Goal: Transaction & Acquisition: Purchase product/service

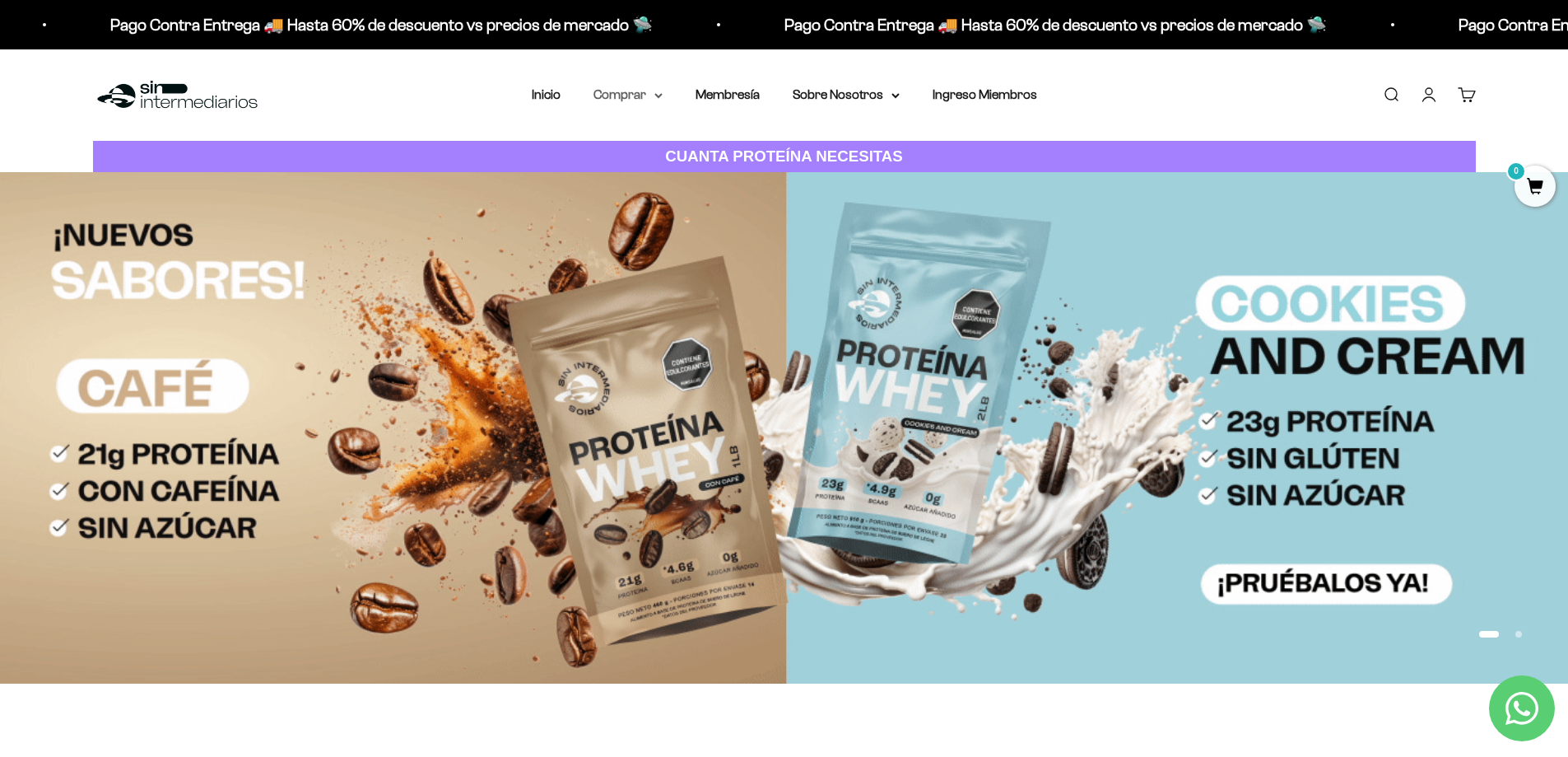
click at [657, 100] on summary "Comprar" at bounding box center [628, 95] width 69 height 21
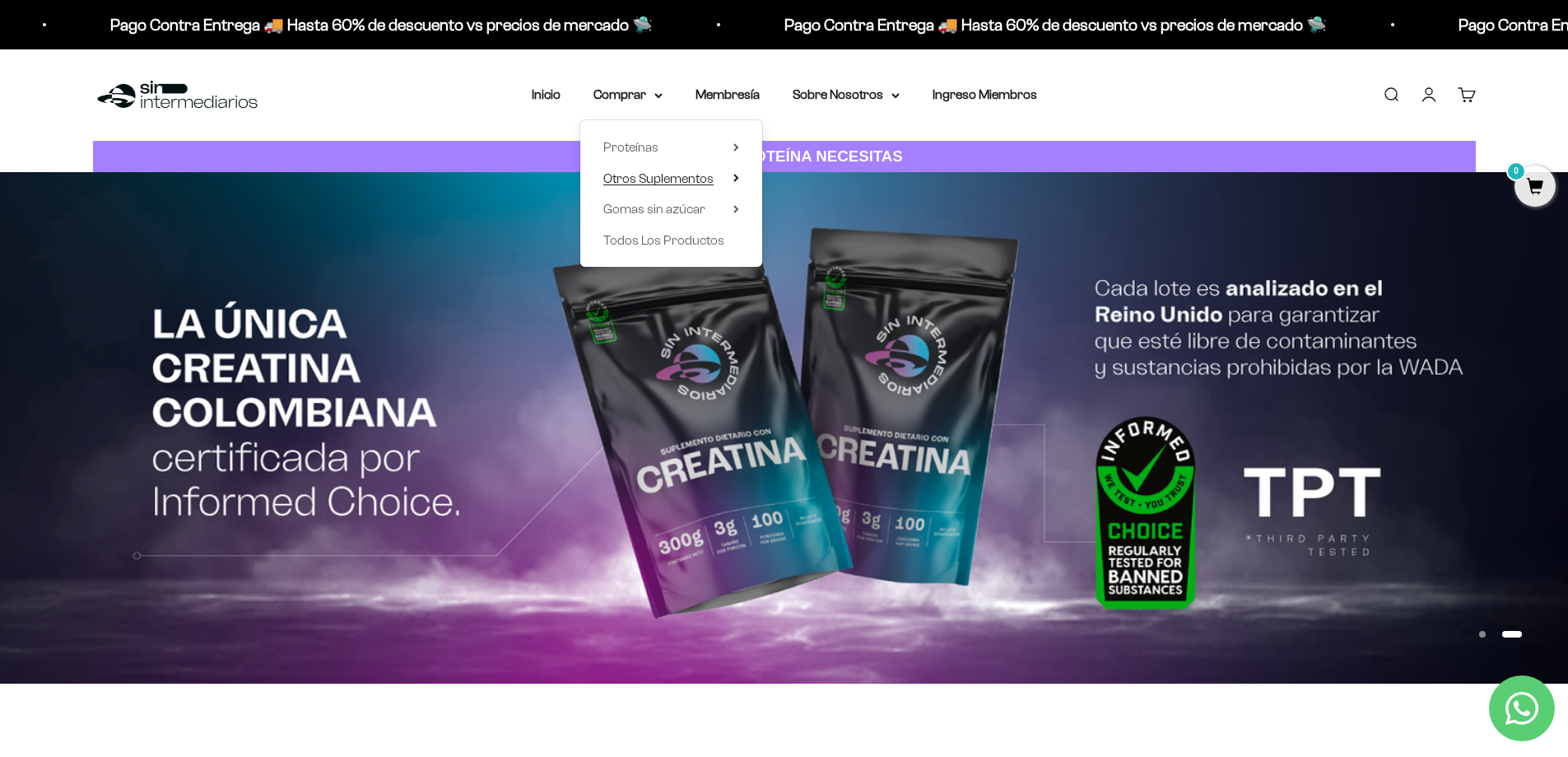
click at [738, 176] on icon at bounding box center [737, 178] width 6 height 8
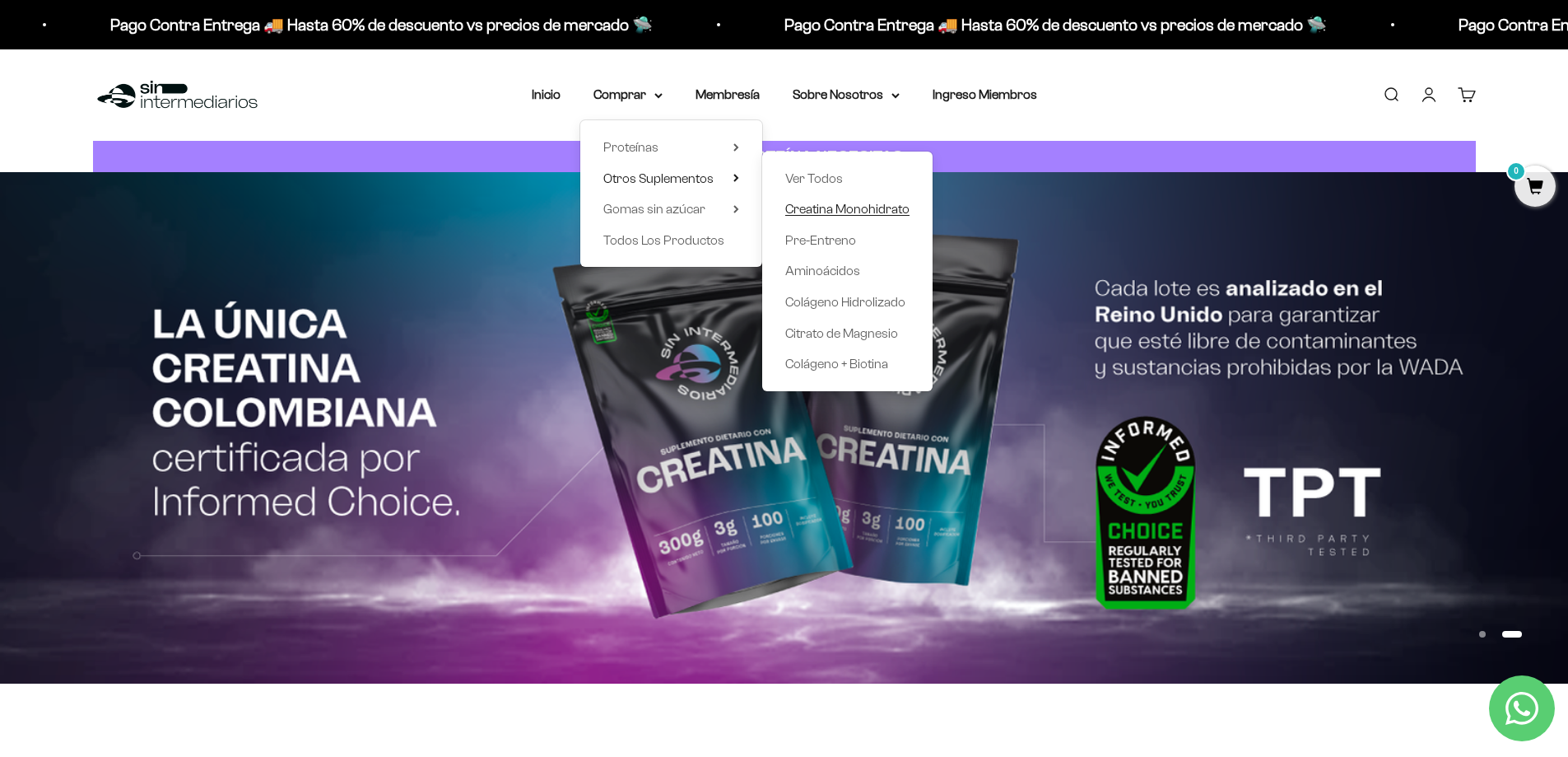
click at [820, 203] on span "Creatina Monohidrato" at bounding box center [847, 209] width 124 height 14
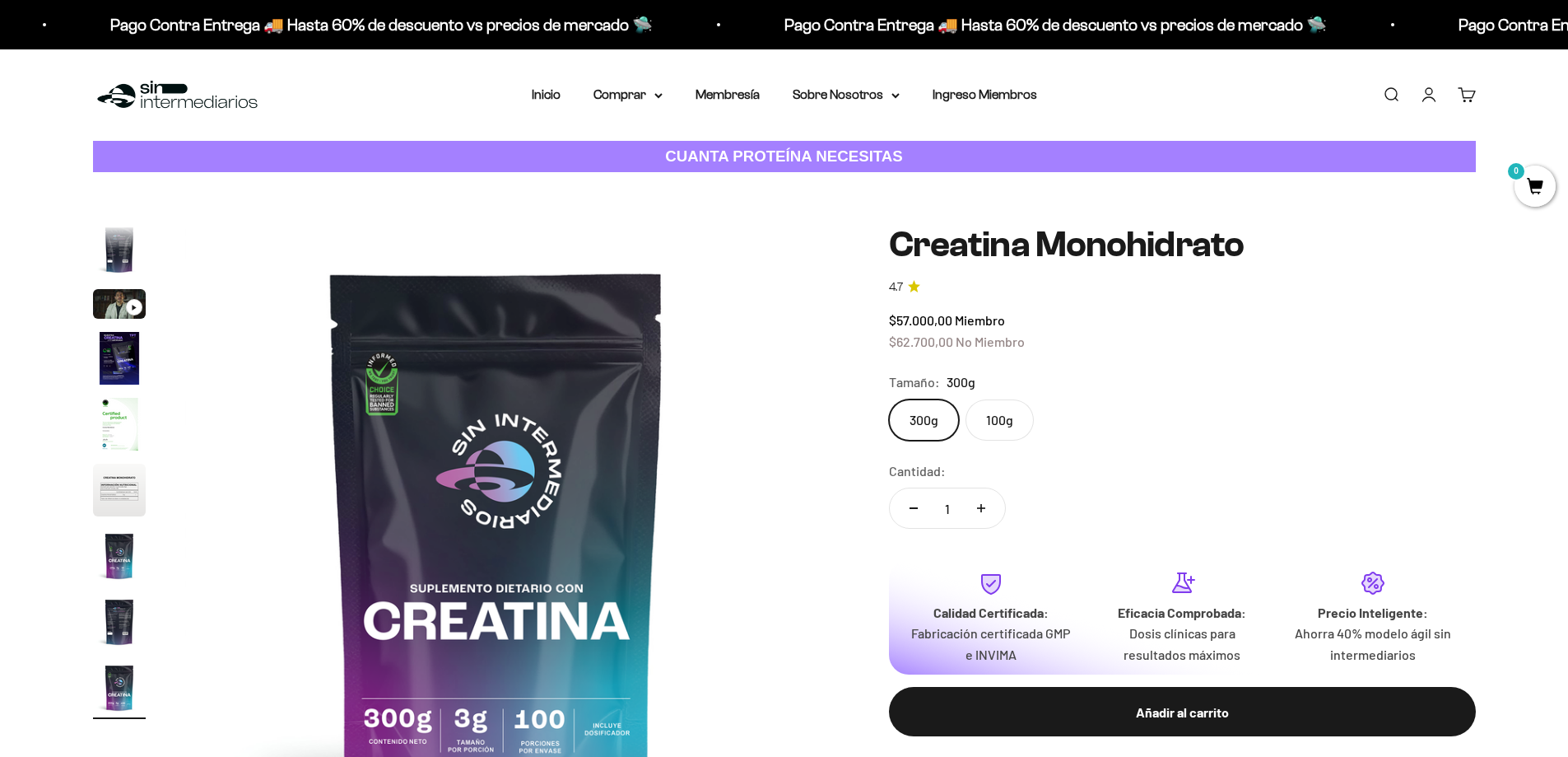
scroll to position [0, 5158]
click at [996, 426] on label "100g" at bounding box center [1000, 419] width 69 height 41
click at [889, 399] on input "100g" at bounding box center [889, 398] width 1 height 1
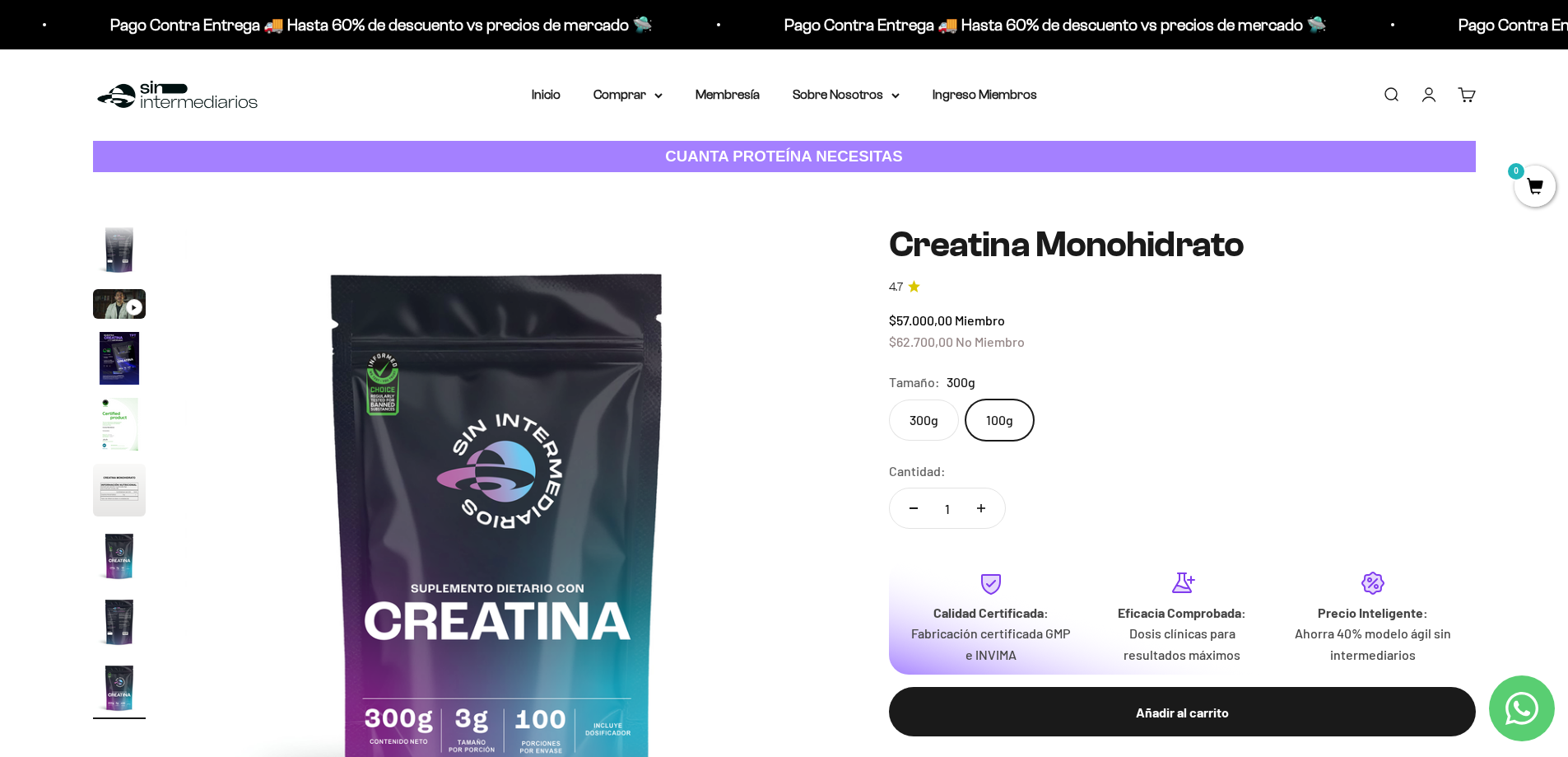
scroll to position [0, 3869]
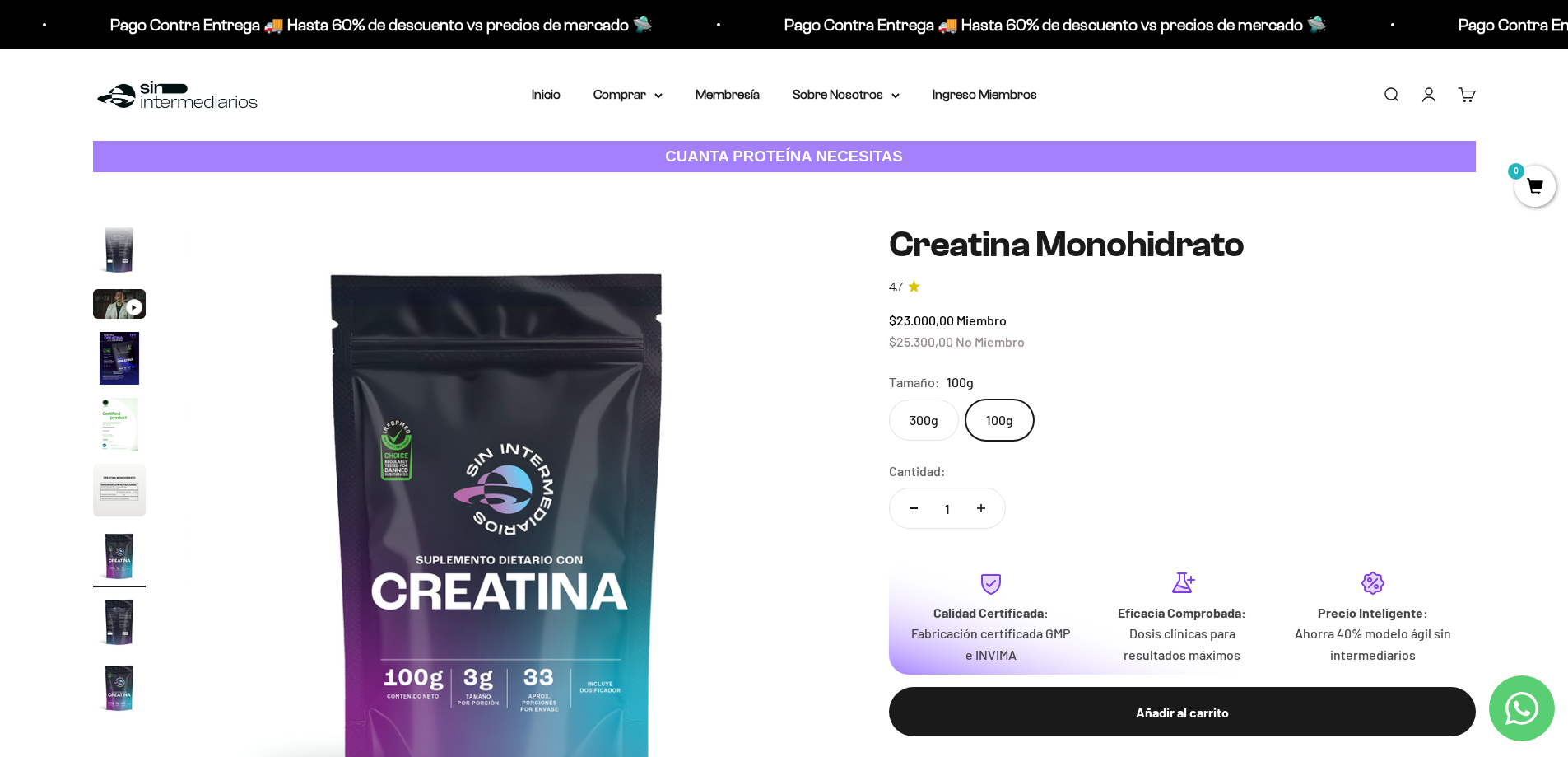
click at [922, 433] on label "300g" at bounding box center [925, 419] width 70 height 41
click at [889, 399] on input "300g" at bounding box center [889, 398] width 1 height 1
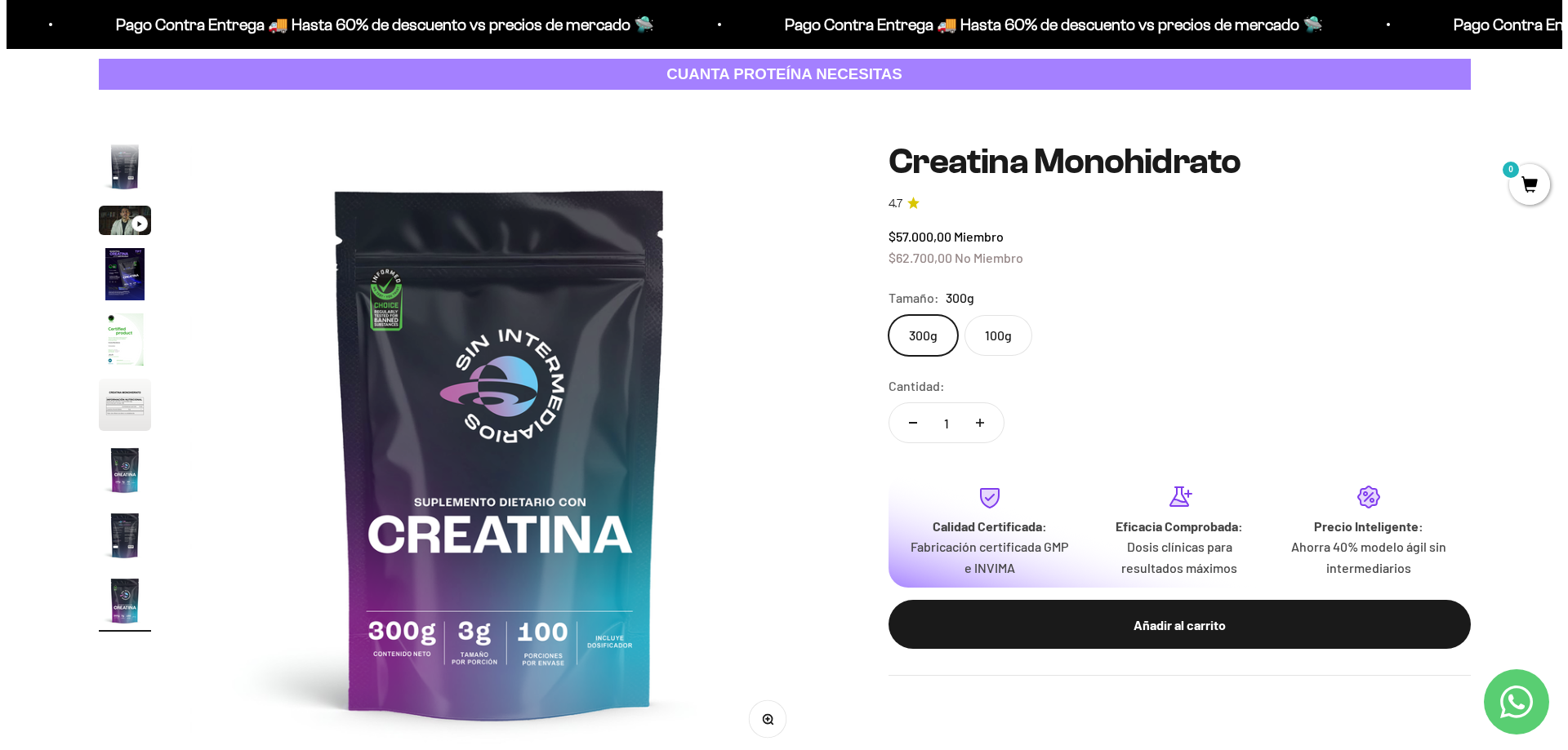
scroll to position [82, 0]
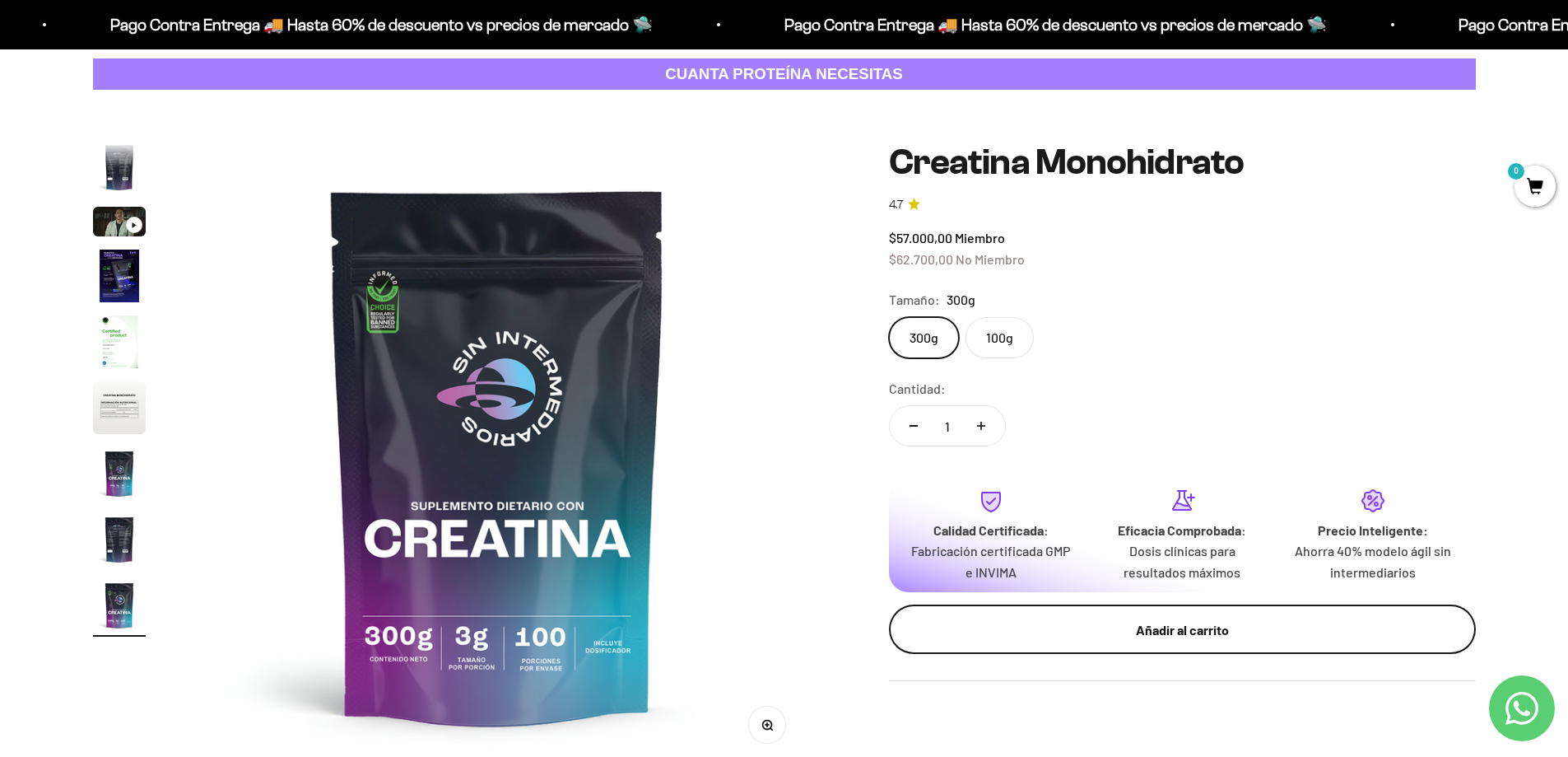
click at [1086, 631] on div "Añadir al carrito" at bounding box center [1182, 630] width 521 height 21
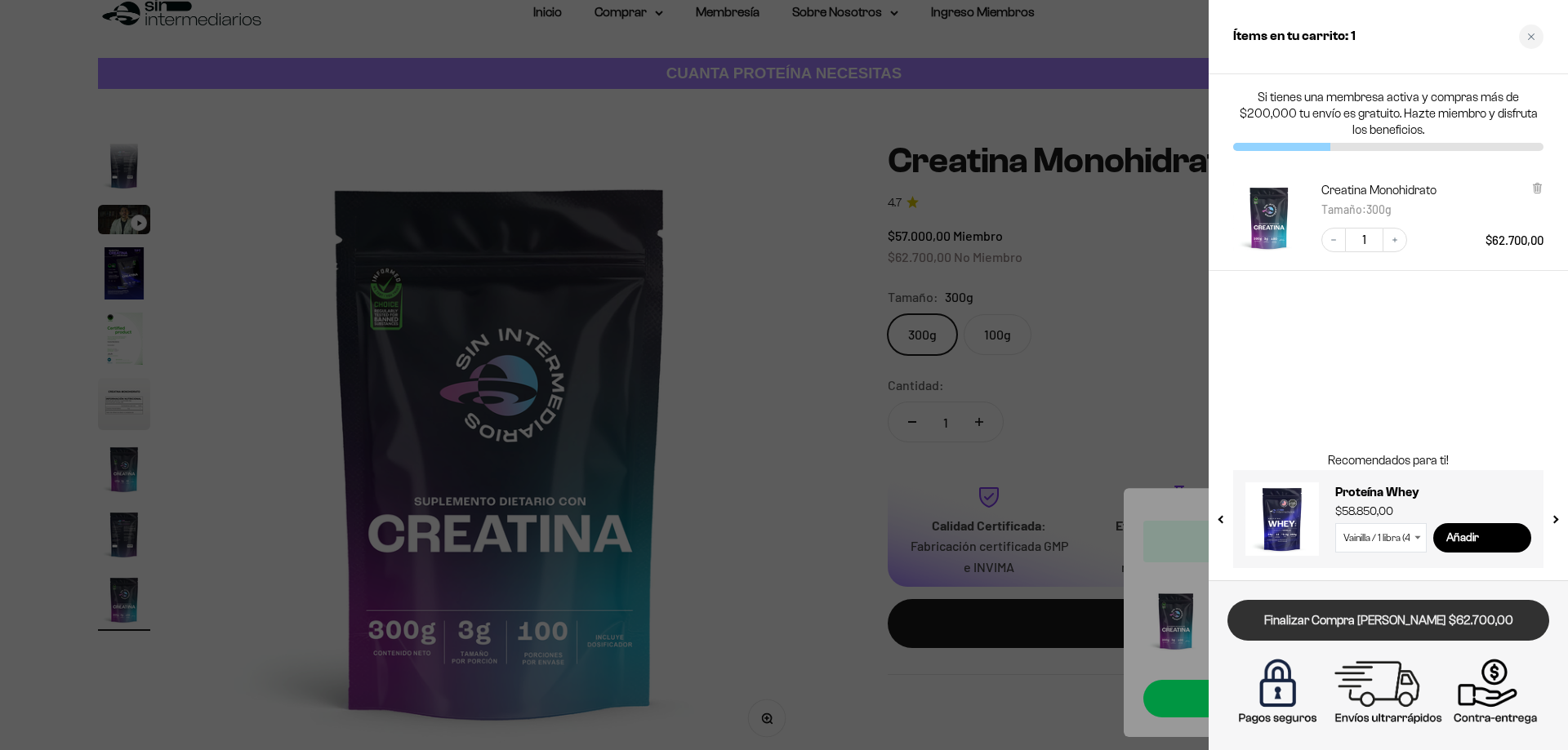
click at [1345, 624] on link "Finalizar Compra Segura $62.700,00" at bounding box center [1388, 621] width 322 height 42
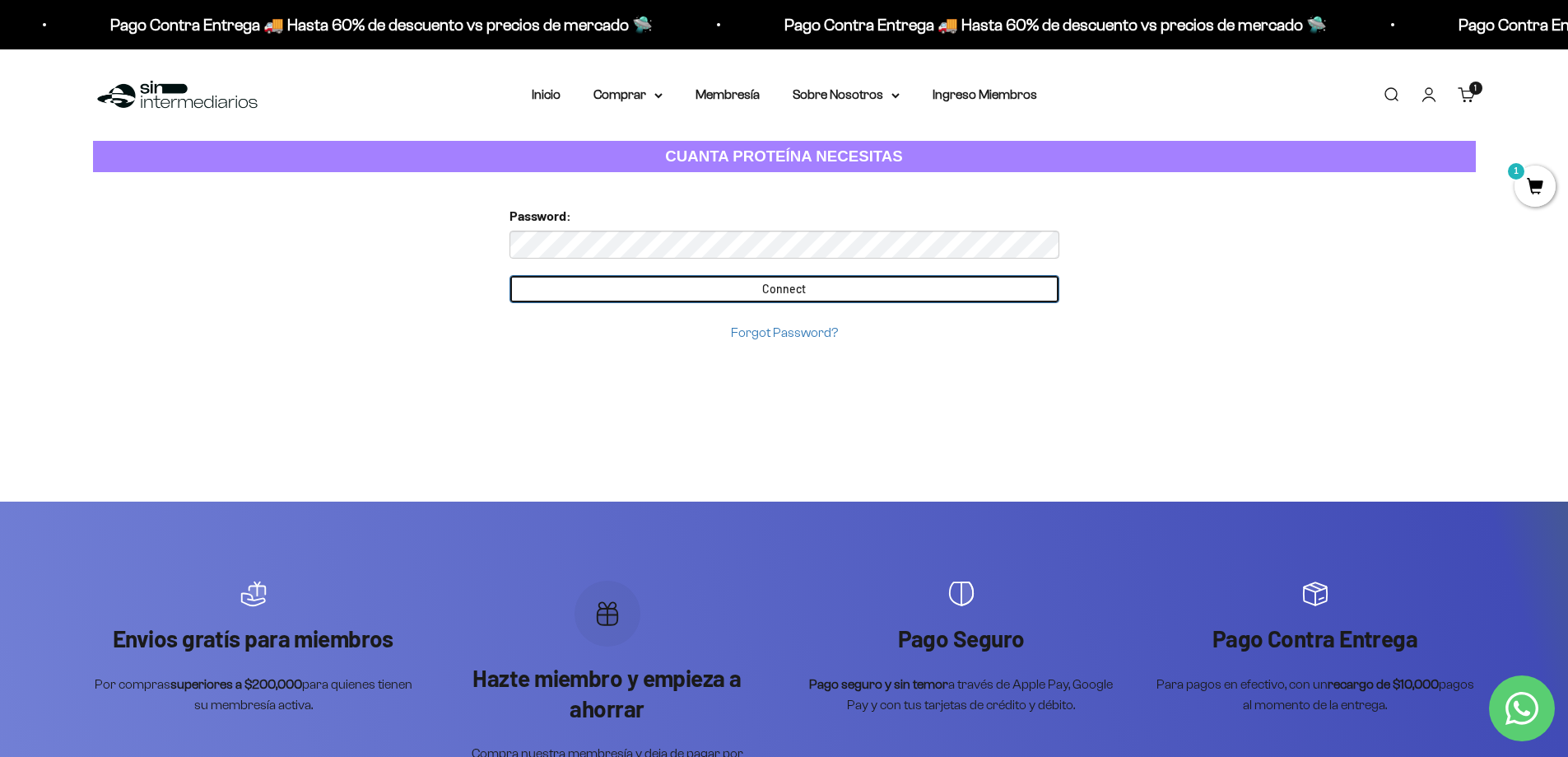
click at [657, 282] on input "Connect" at bounding box center [785, 289] width 550 height 28
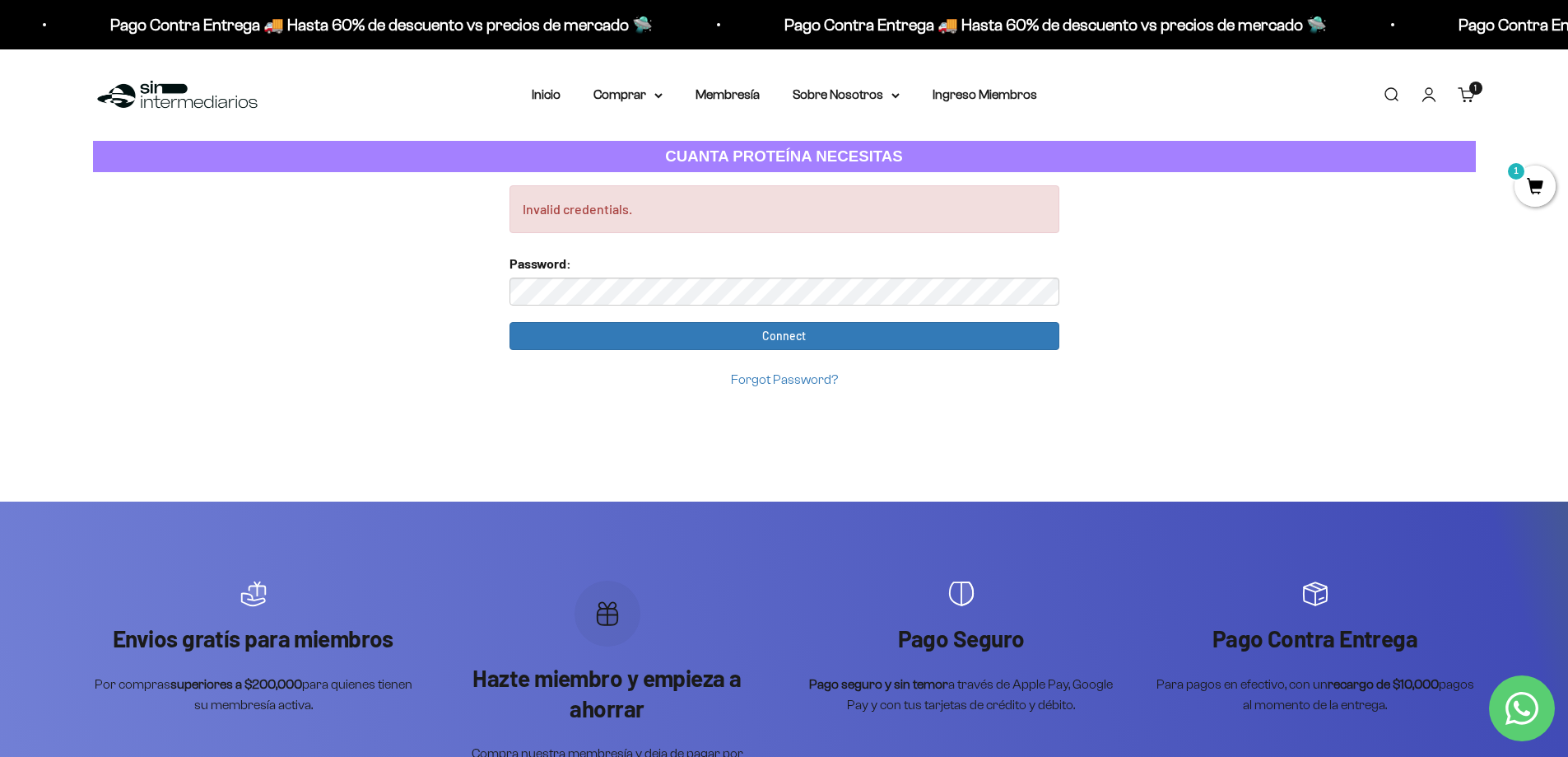
click at [765, 378] on link "Forgot Password?" at bounding box center [785, 379] width 107 height 14
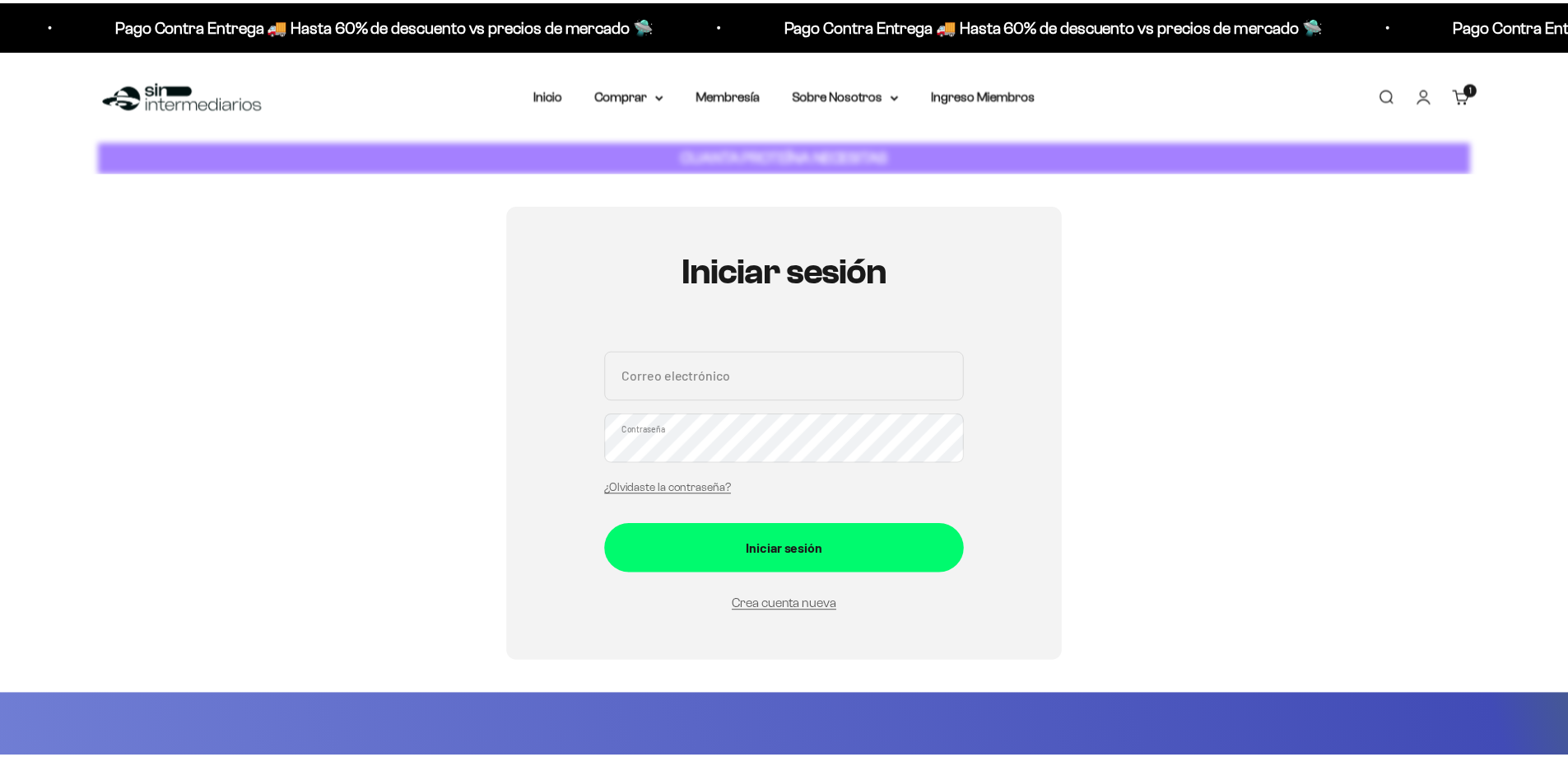
scroll to position [186, 0]
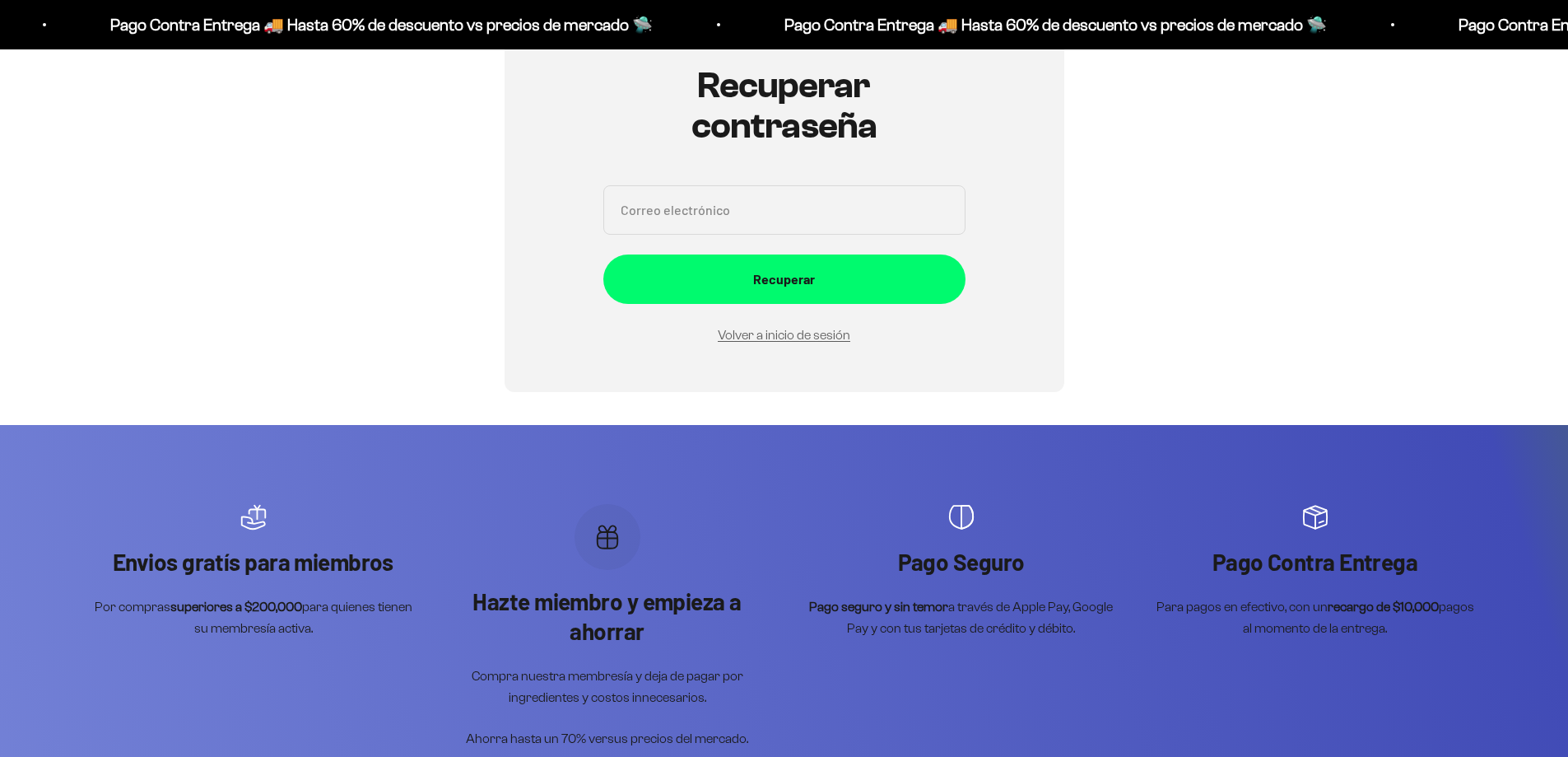
click at [727, 220] on input "Correo electrónico" at bounding box center [785, 210] width 362 height 49
type input "manuelposadavf@gmail.com"
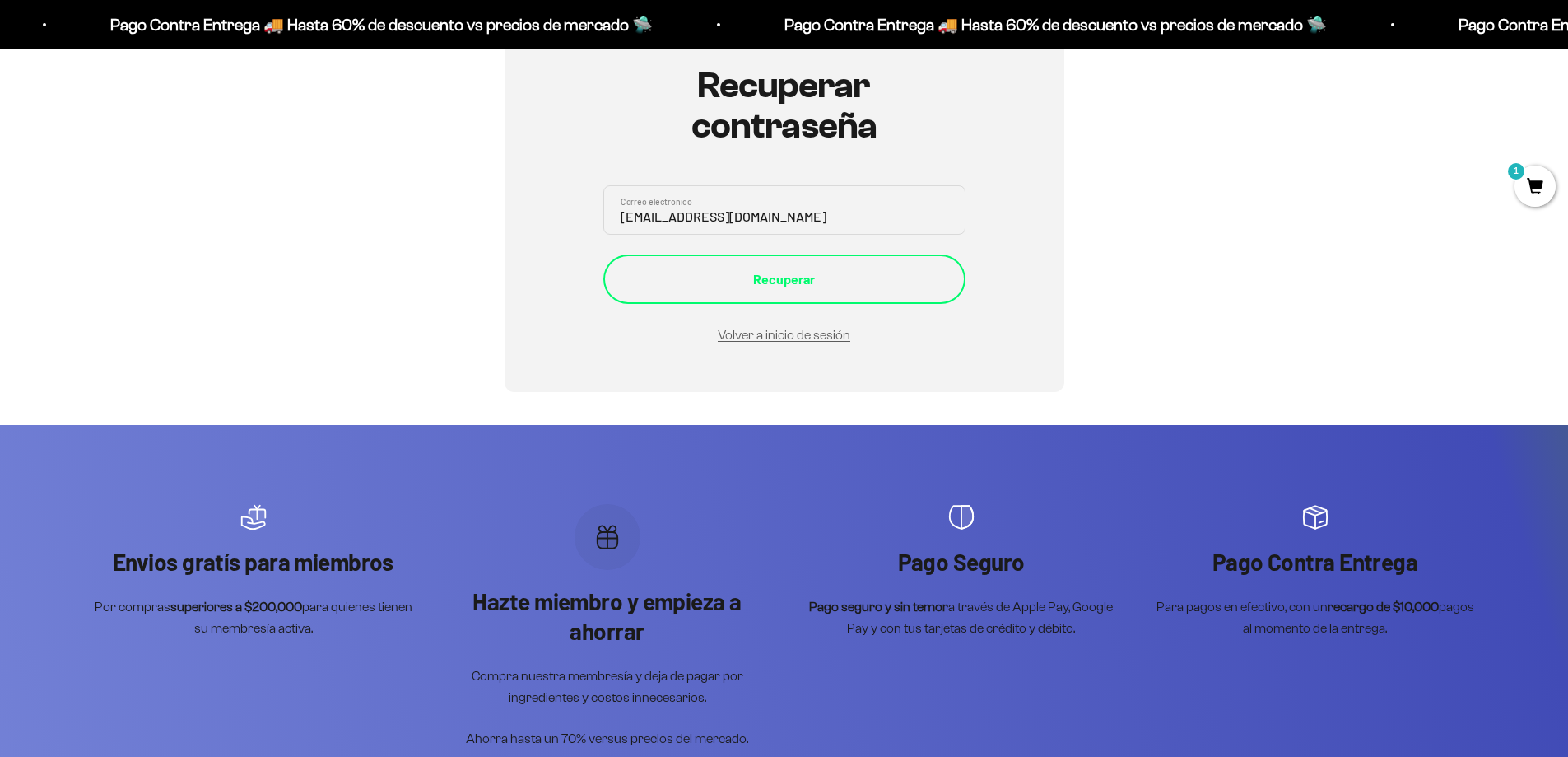
click at [778, 296] on button "Recuperar" at bounding box center [785, 279] width 362 height 49
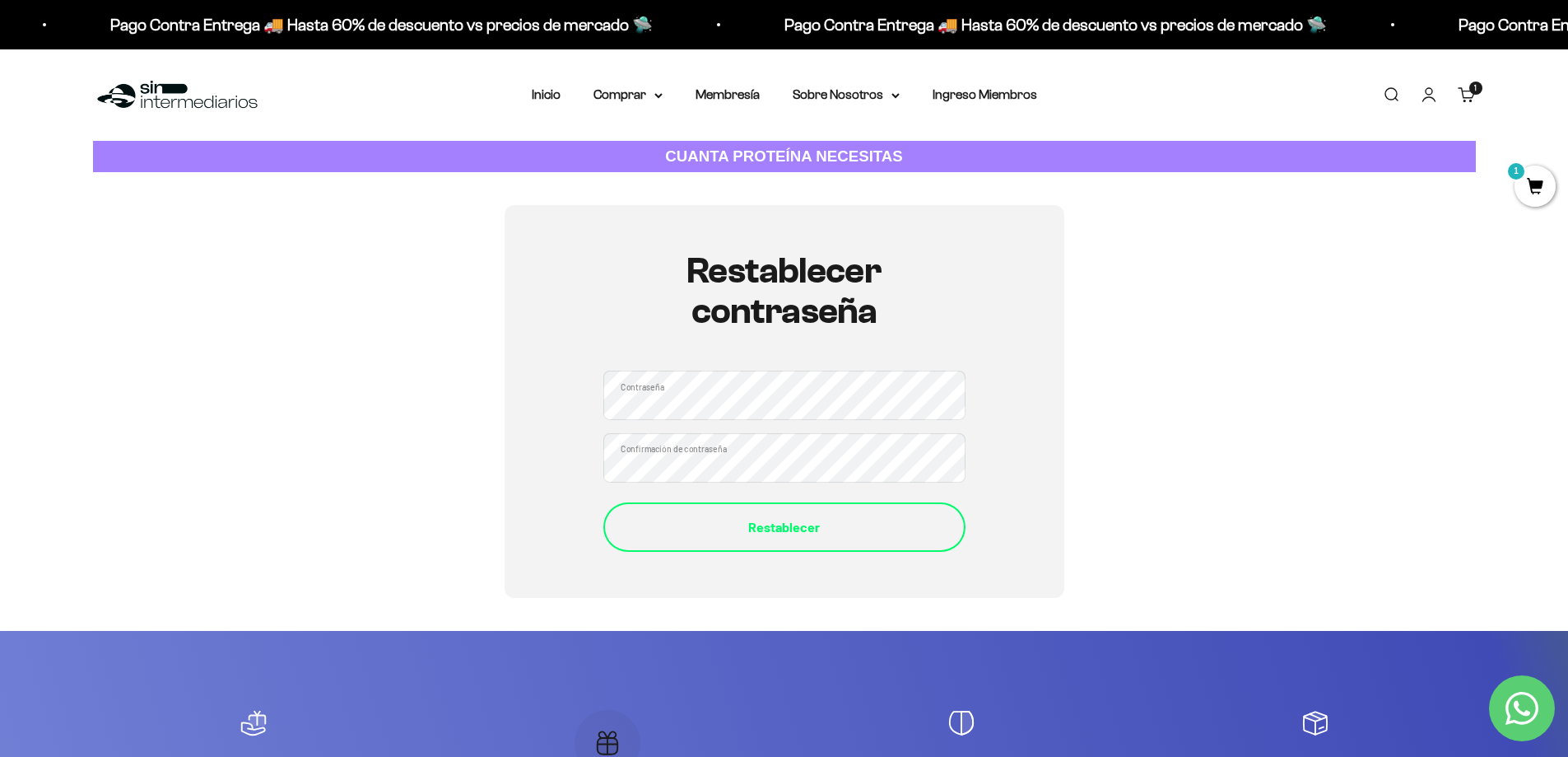
click at [707, 528] on div "Restablecer" at bounding box center [784, 527] width 296 height 21
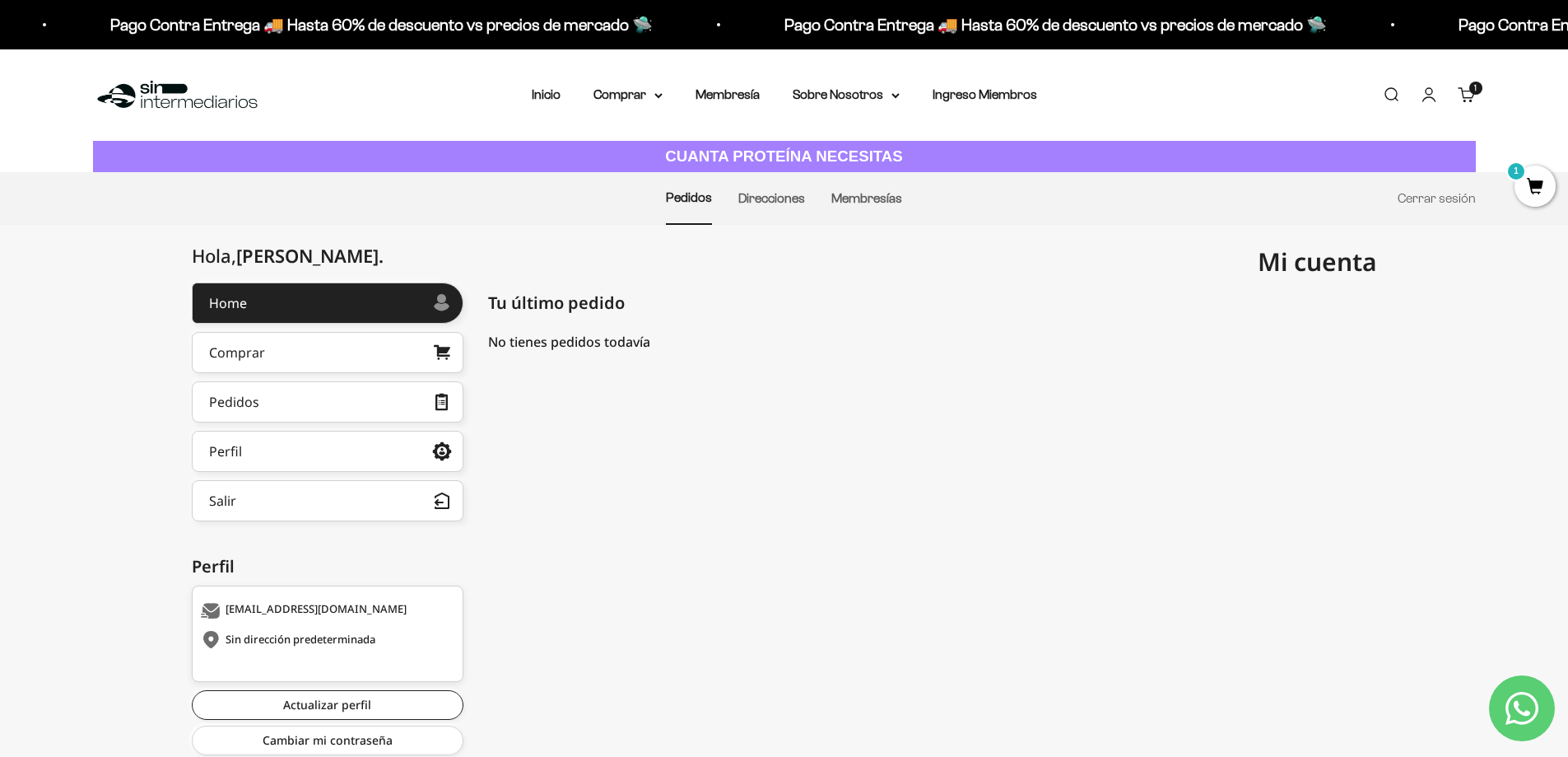
click at [1464, 96] on link "Carrito 1 artículo 1" at bounding box center [1467, 94] width 18 height 18
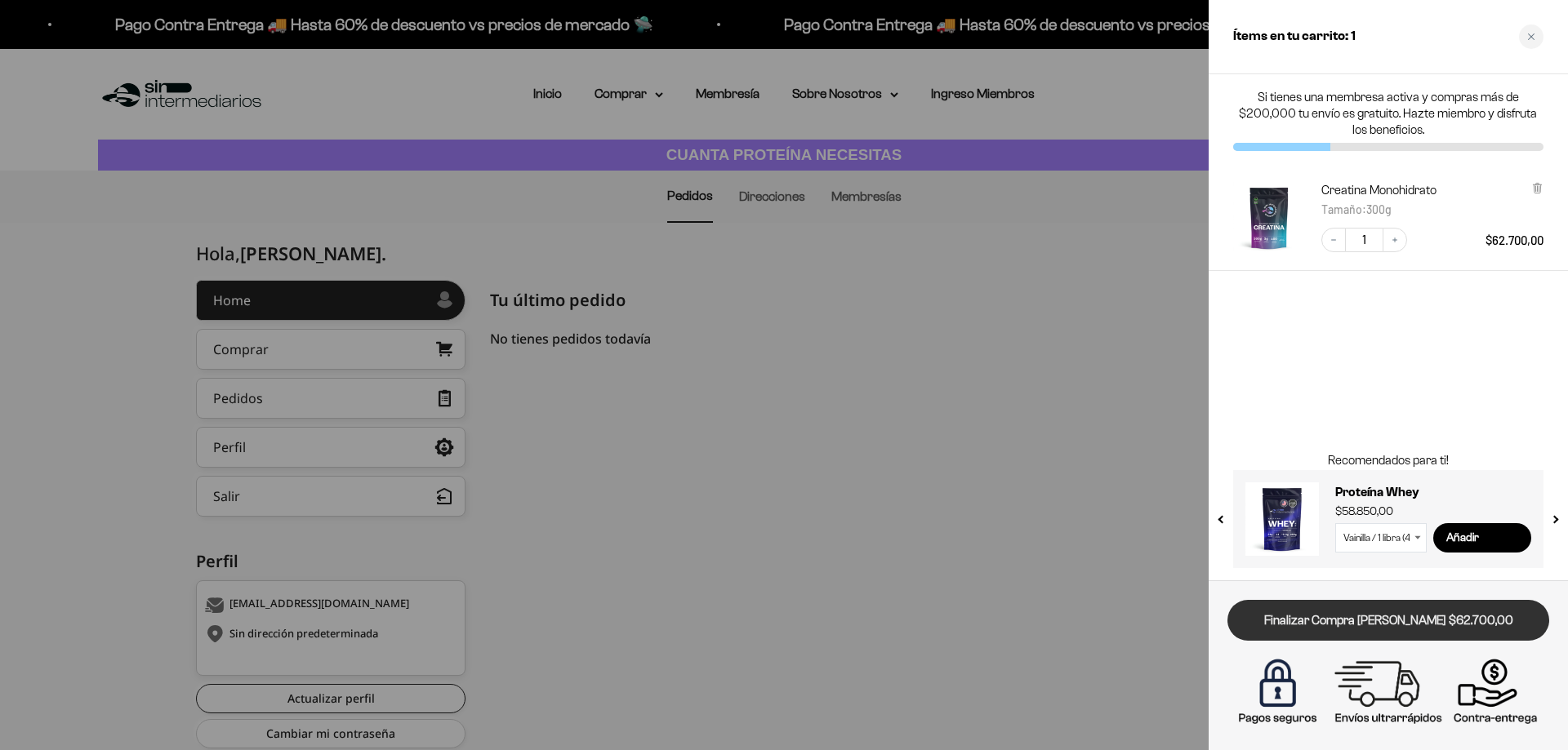
click at [1347, 607] on link "Finalizar Compra [PERSON_NAME] $62.700,00" at bounding box center [1388, 621] width 322 height 42
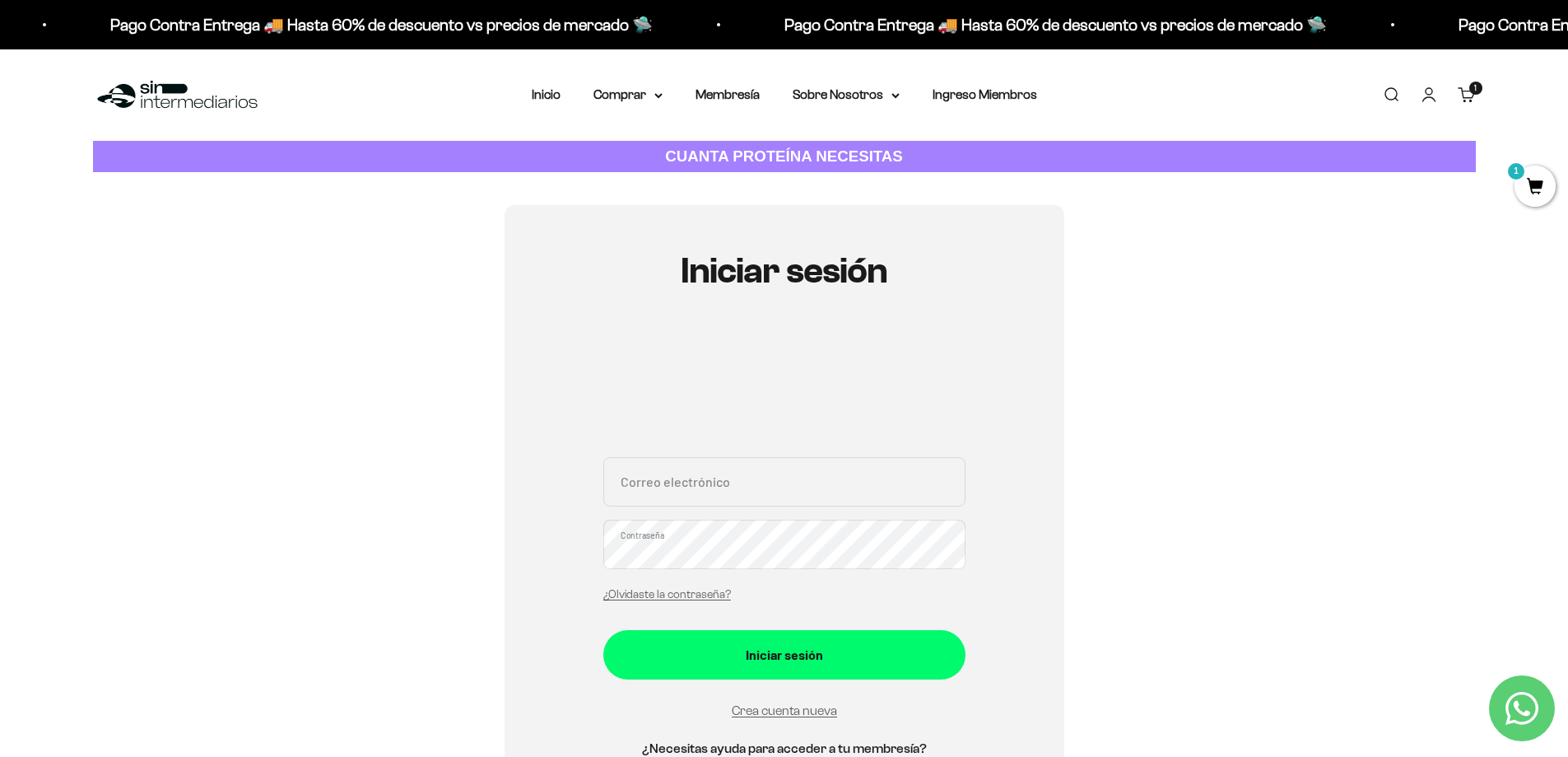
scroll to position [83, 0]
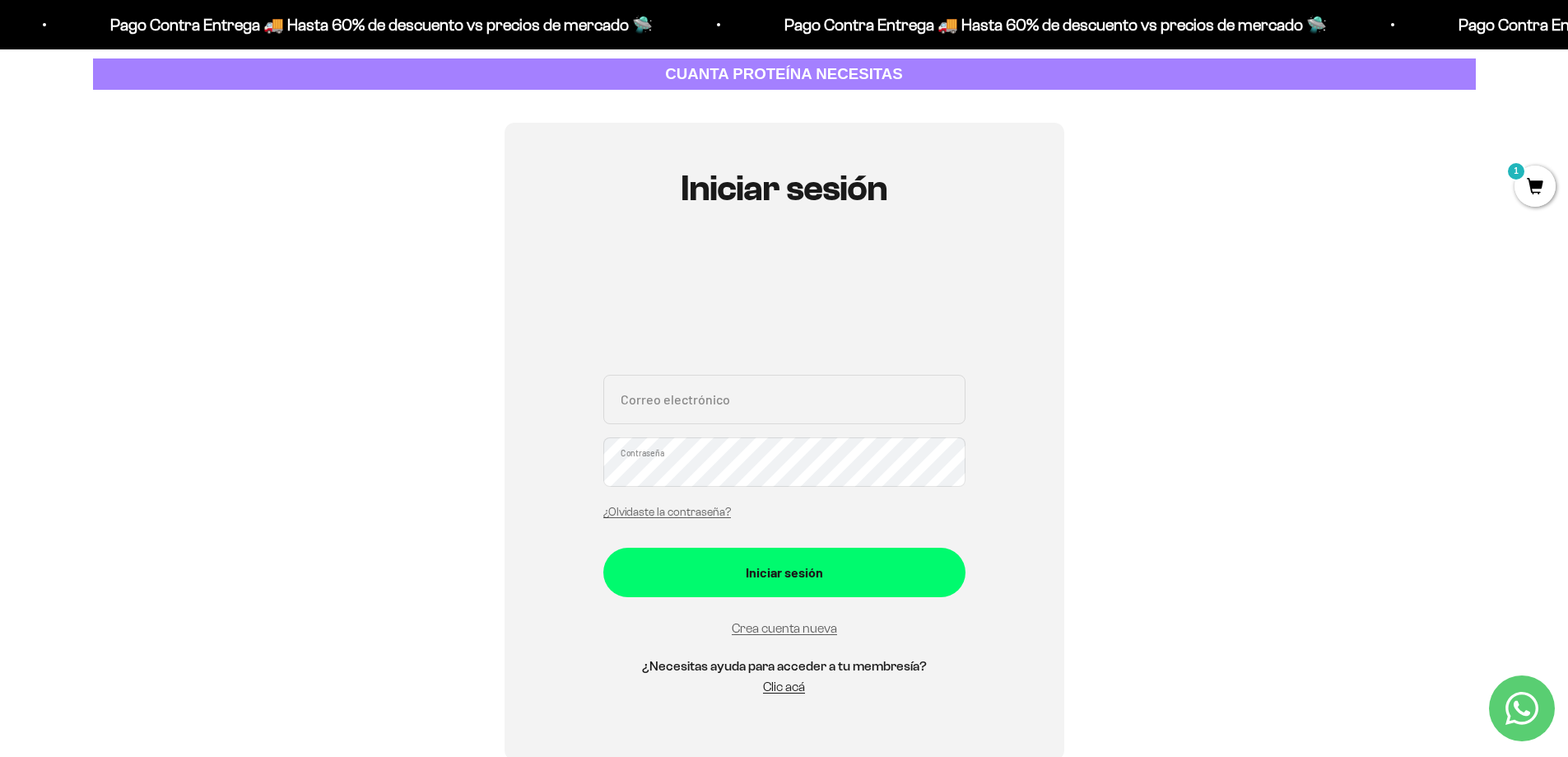
click at [688, 408] on input "Correo electrónico" at bounding box center [785, 399] width 362 height 49
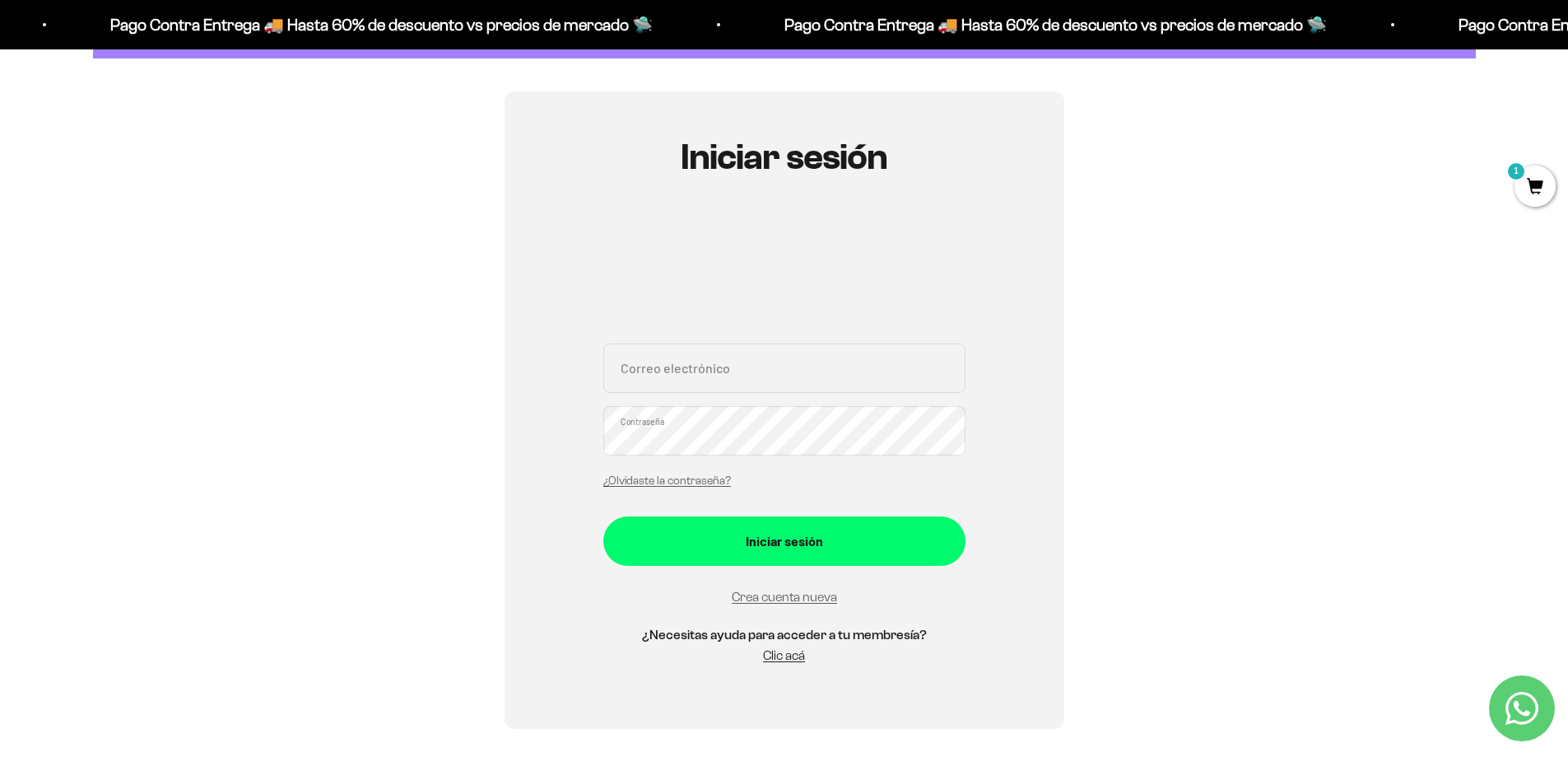
scroll to position [164, 0]
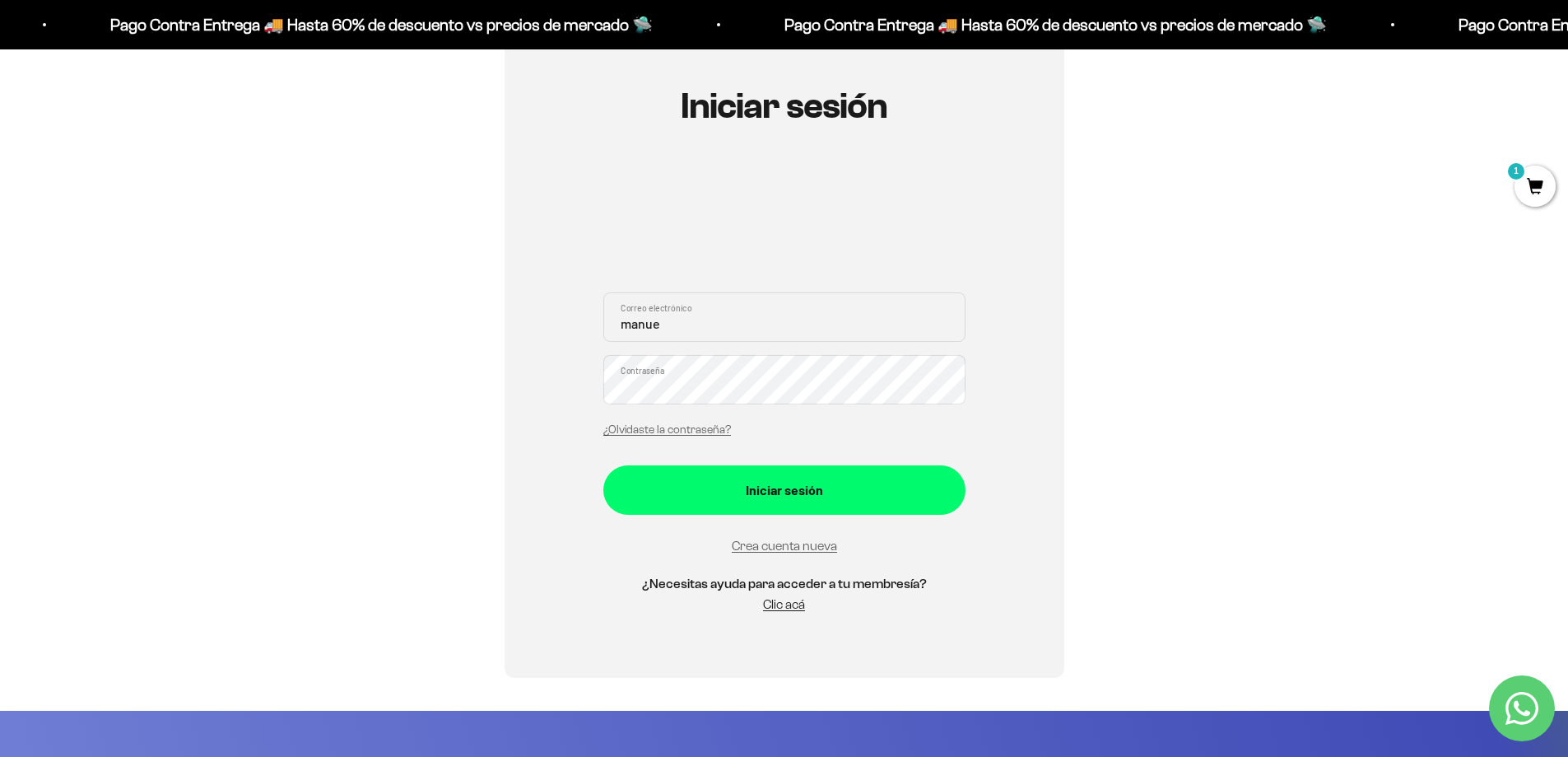
type input "[EMAIL_ADDRESS][DOMAIN_NAME]"
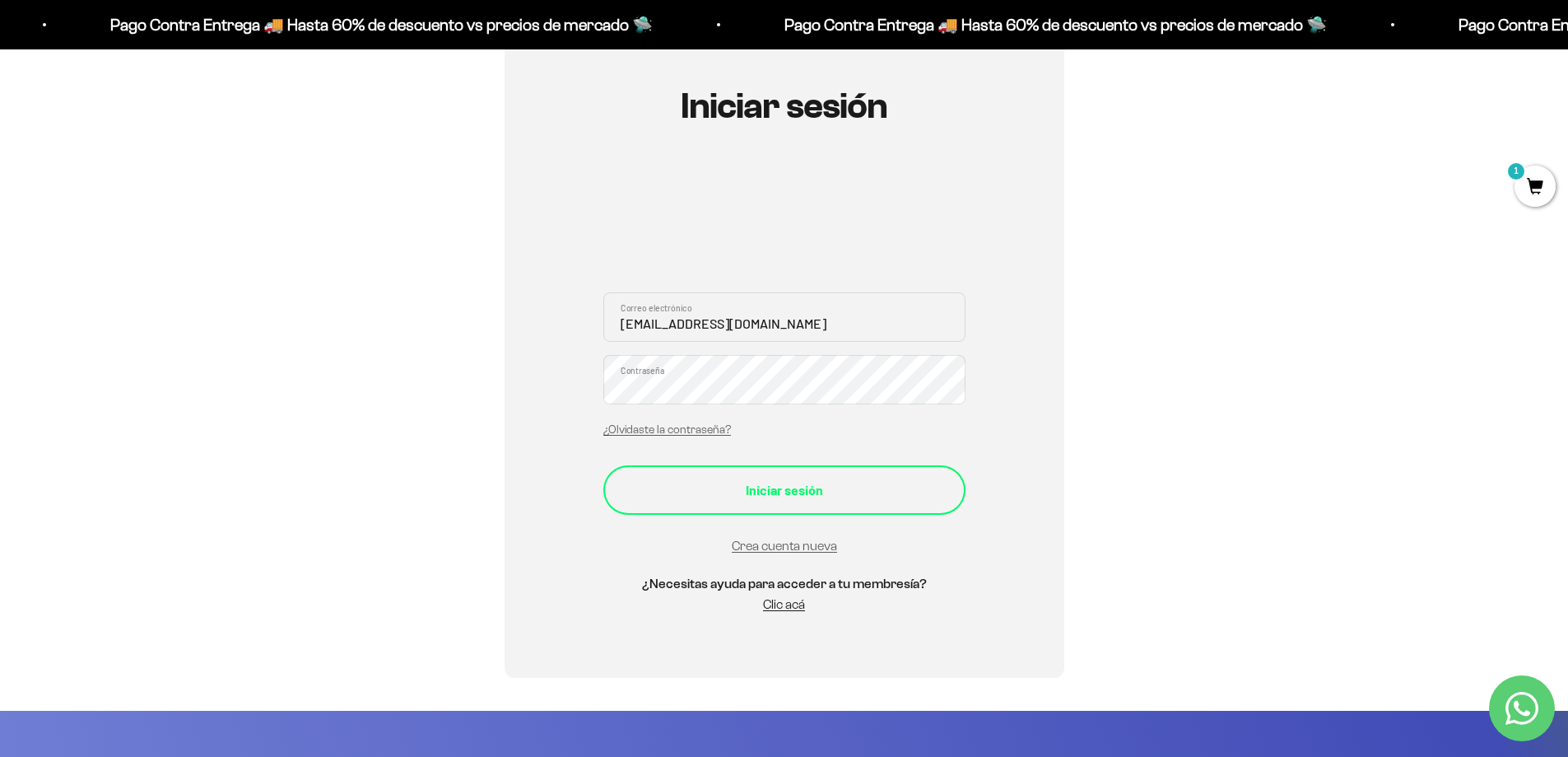
click at [748, 501] on button "Iniciar sesión" at bounding box center [785, 490] width 362 height 49
